Goal: Information Seeking & Learning: Learn about a topic

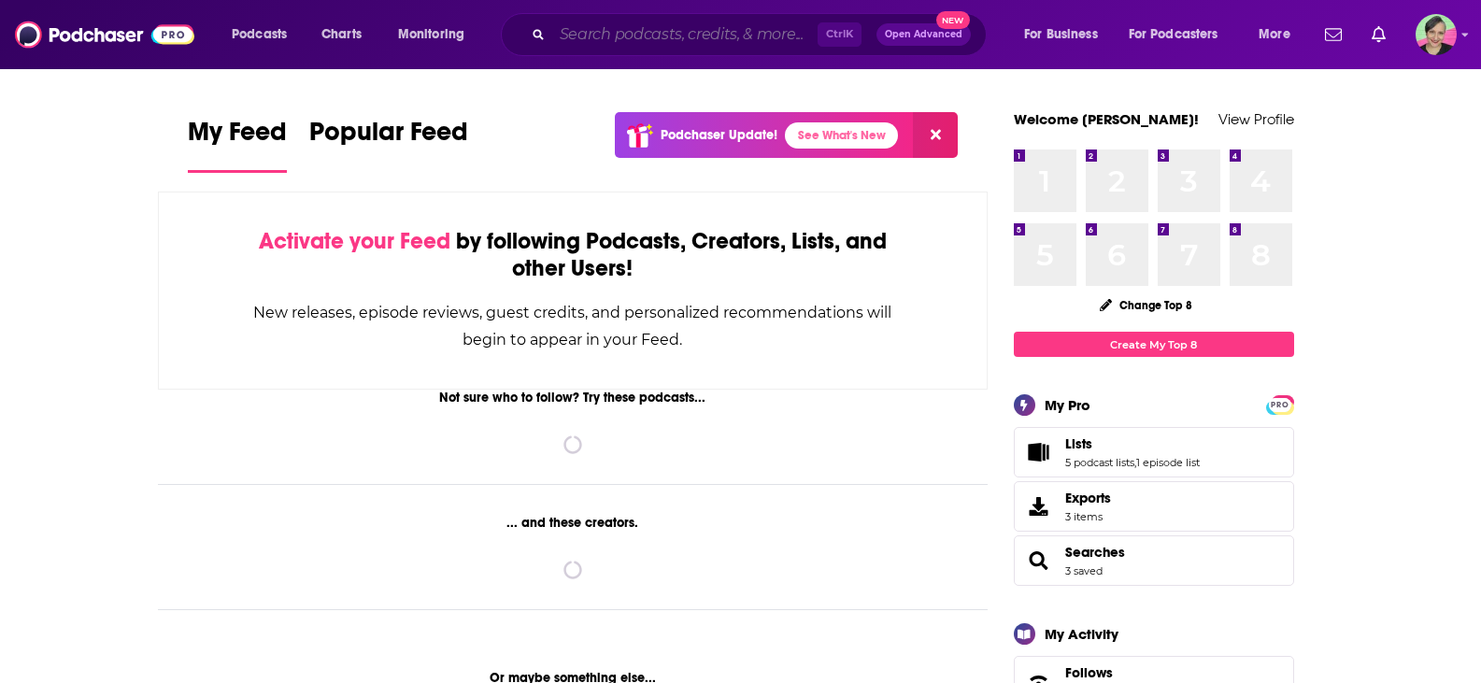
click at [632, 33] on input "Search podcasts, credits, & more..." at bounding box center [684, 35] width 265 height 30
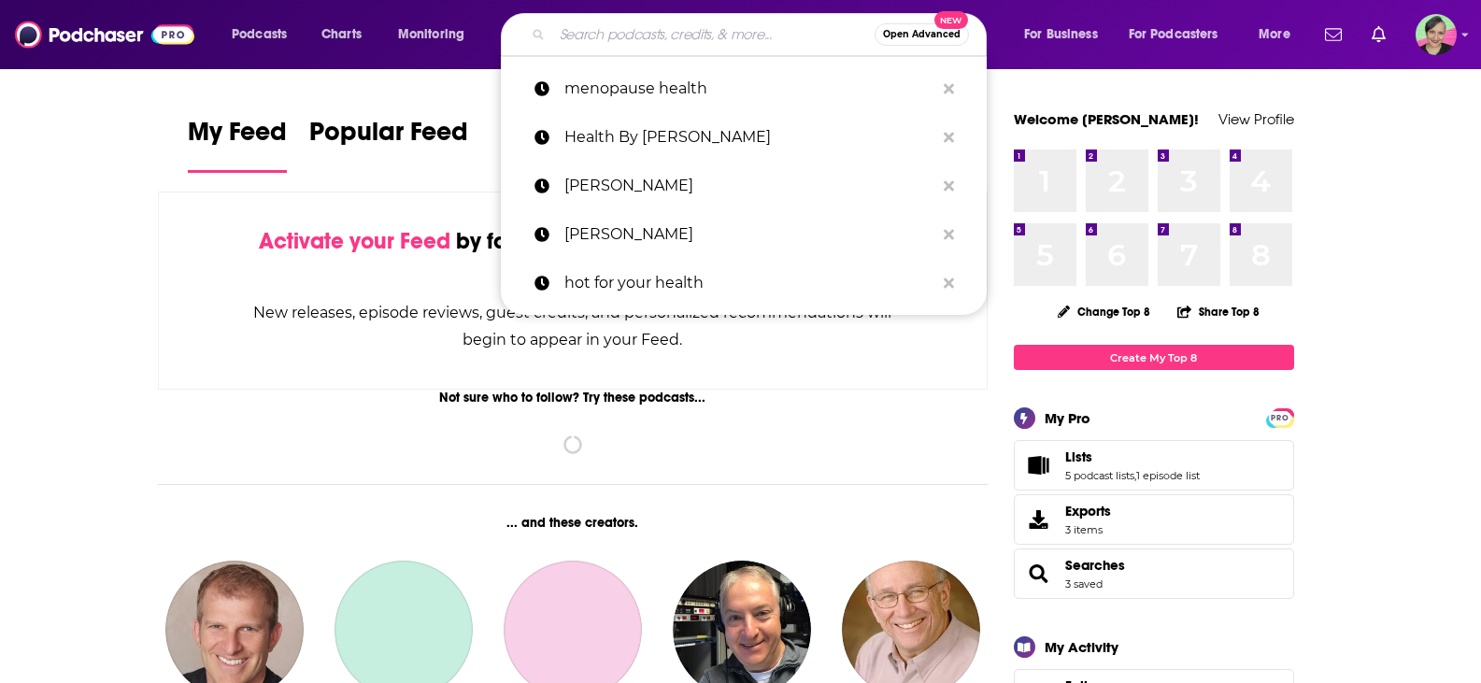
paste input "The Over 50 Health & Wellness Podcast"
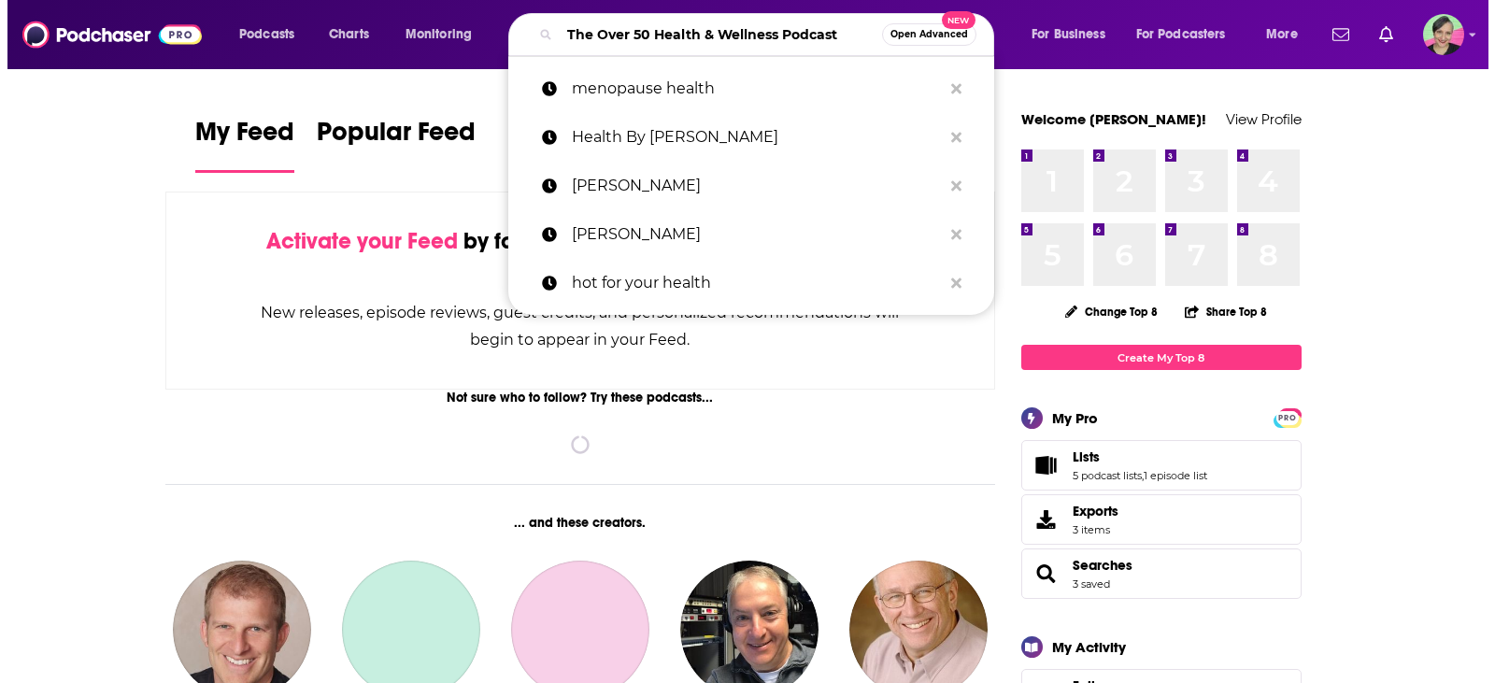
scroll to position [0, 6]
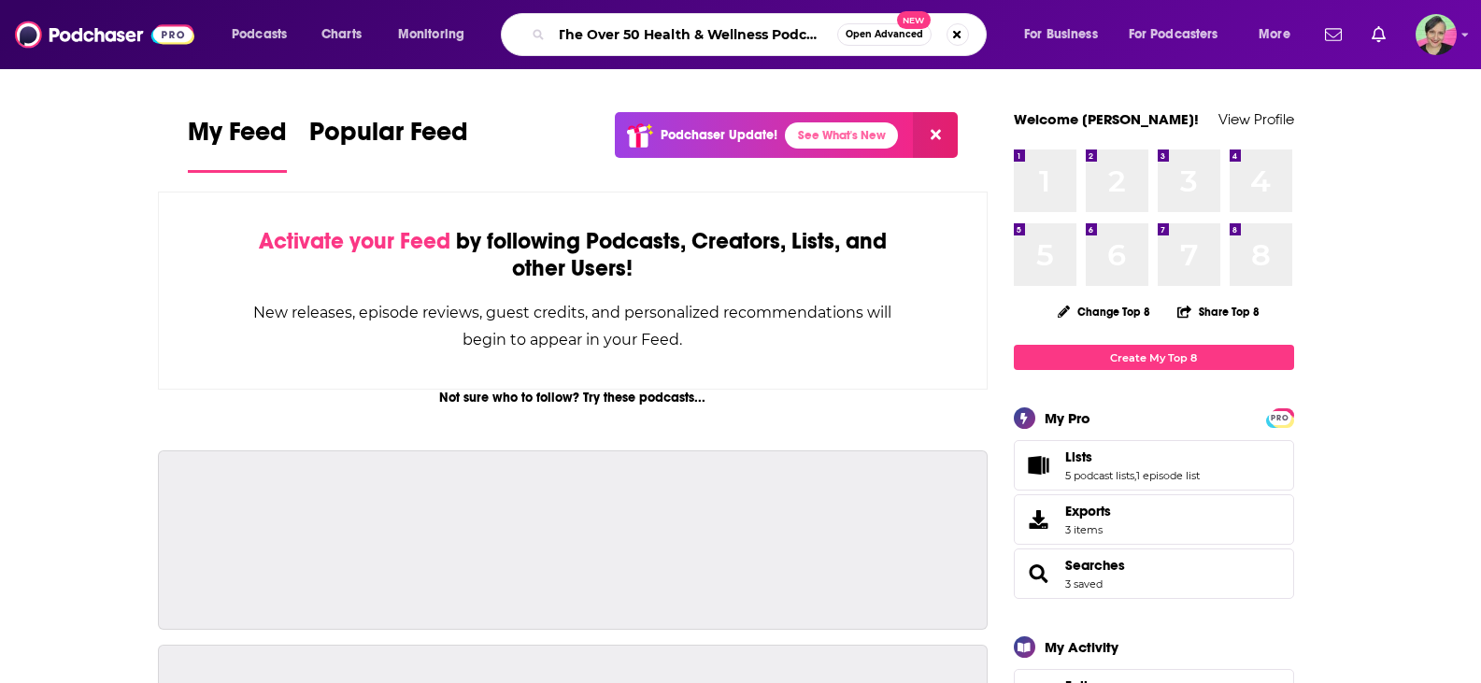
type input "The Over 50 Health & Wellness Podcast"
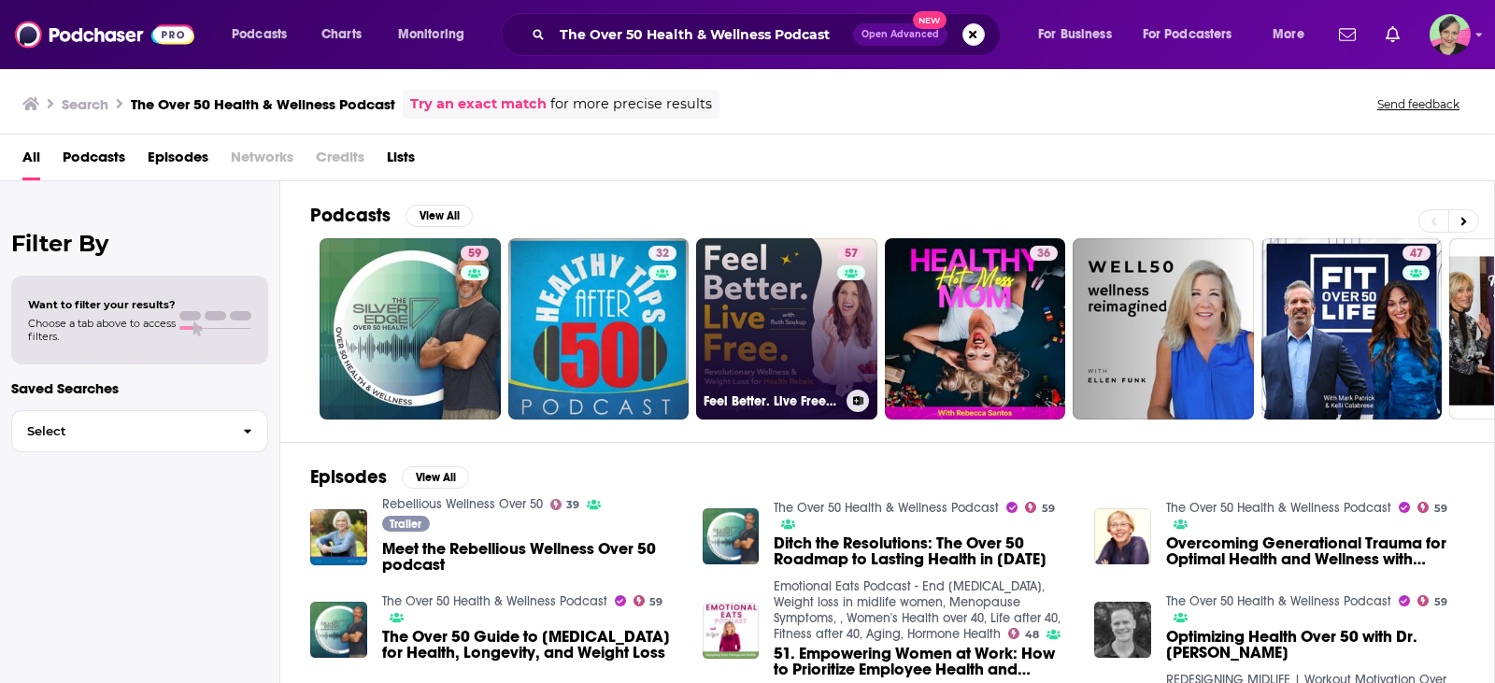
click at [765, 279] on link "57 Feel Better. Live Free. | Healthy Weight Loss & Wellness for Midlife Women" at bounding box center [786, 328] width 181 height 181
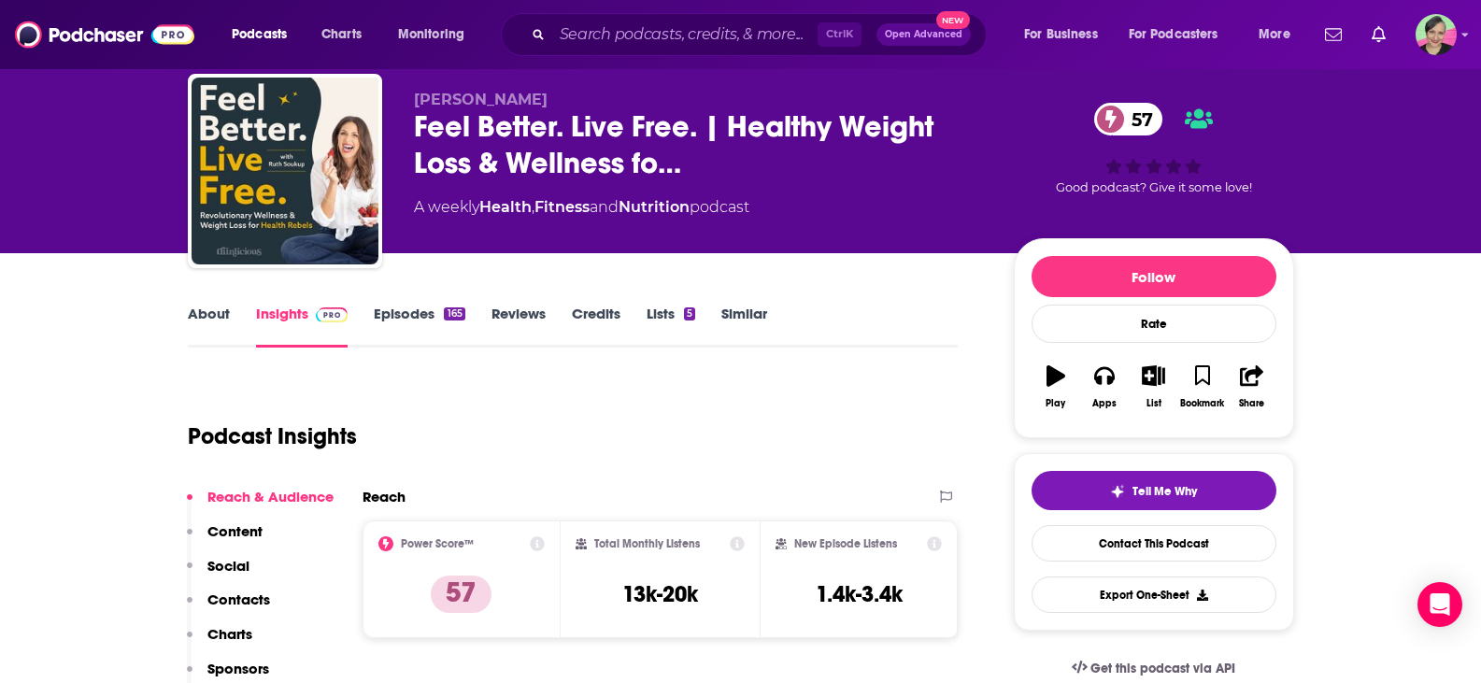
scroll to position [93, 0]
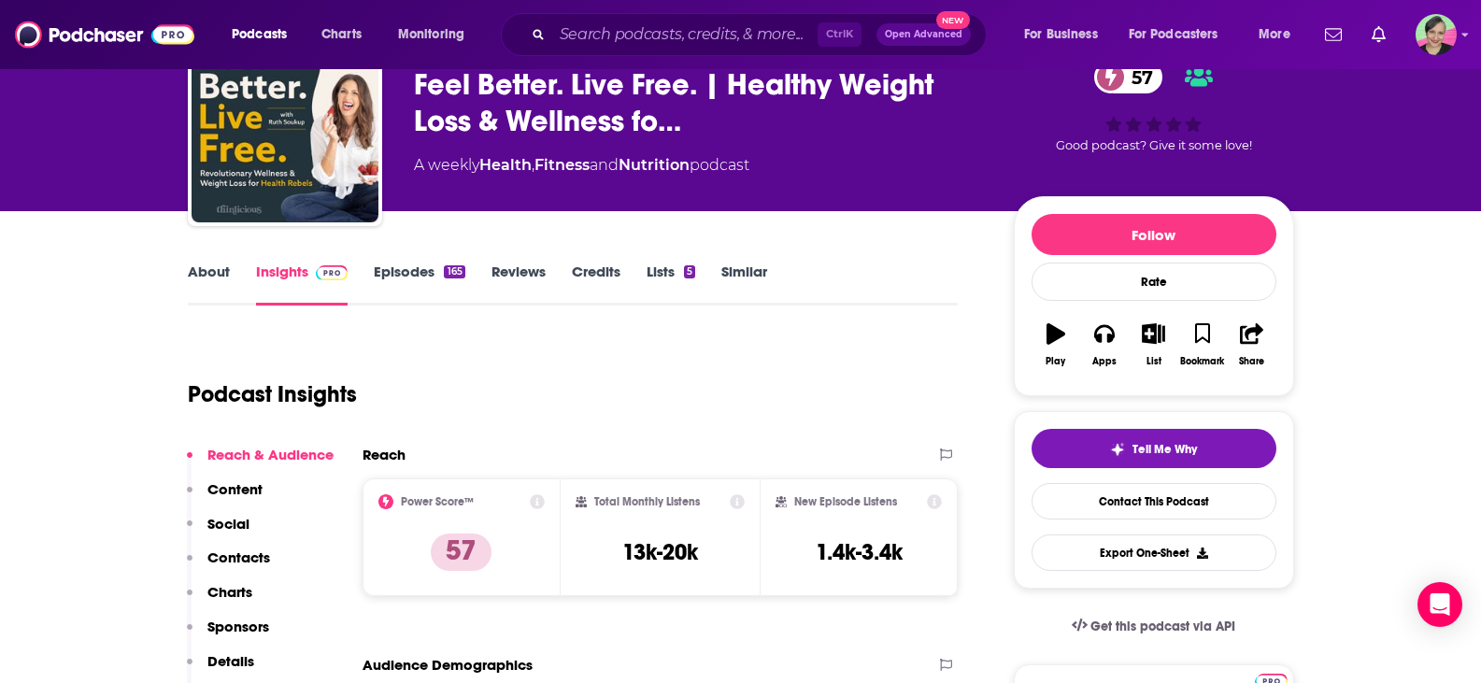
click at [208, 277] on link "About" at bounding box center [209, 283] width 42 height 43
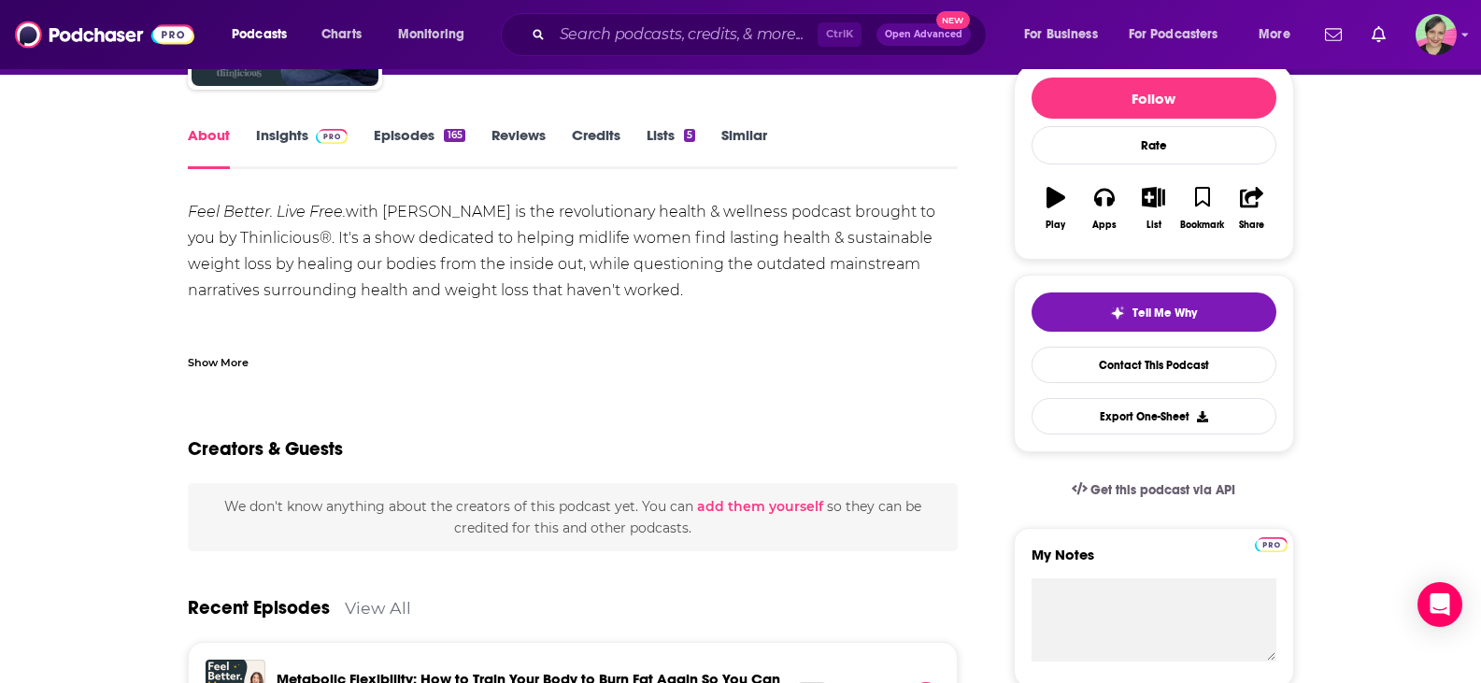
scroll to position [467, 0]
